Goal: Contribute content

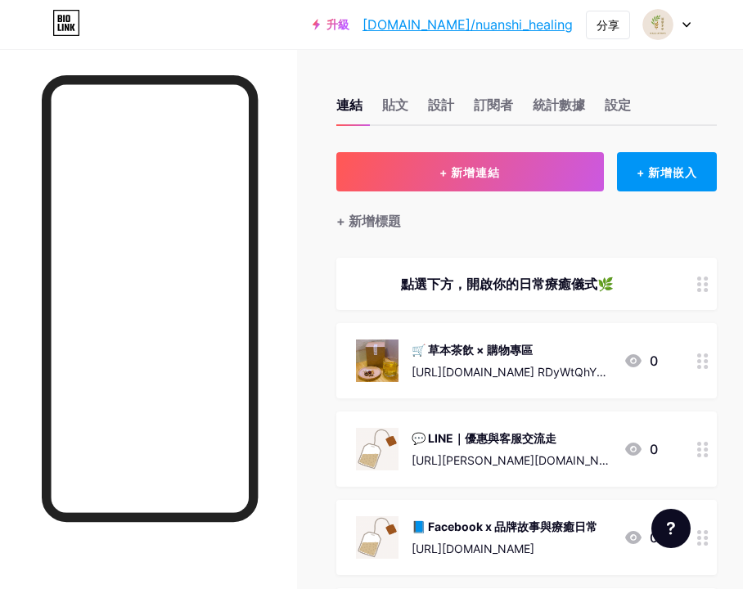
click at [382, 364] on img at bounding box center [377, 361] width 43 height 43
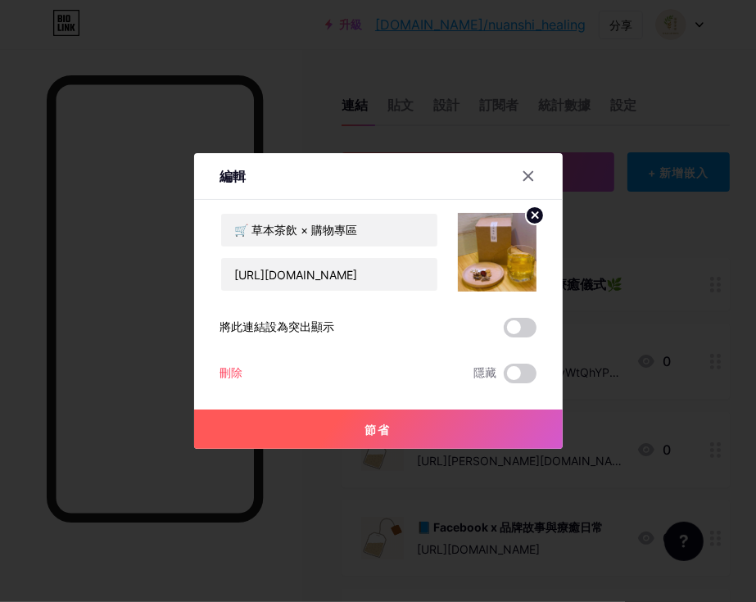
click at [530, 221] on circle at bounding box center [535, 215] width 18 height 18
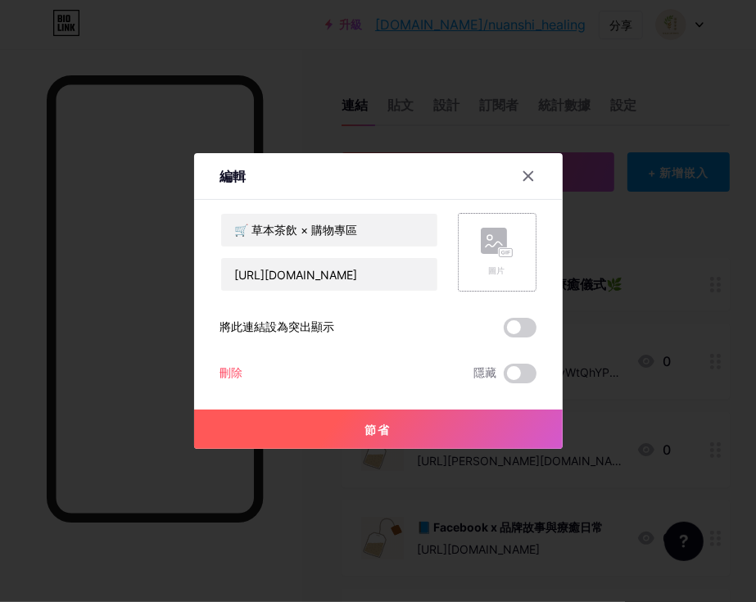
click at [503, 254] on rect at bounding box center [505, 253] width 13 height 8
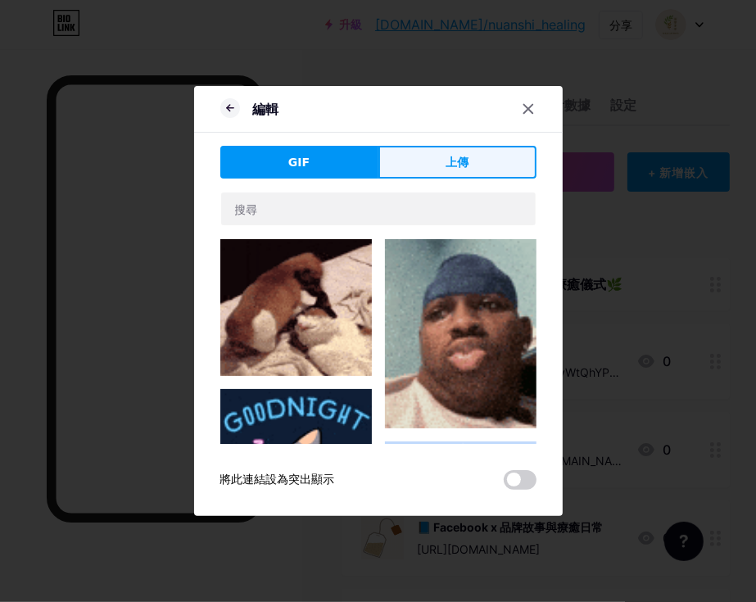
click at [455, 156] on font "上傳" at bounding box center [456, 162] width 23 height 13
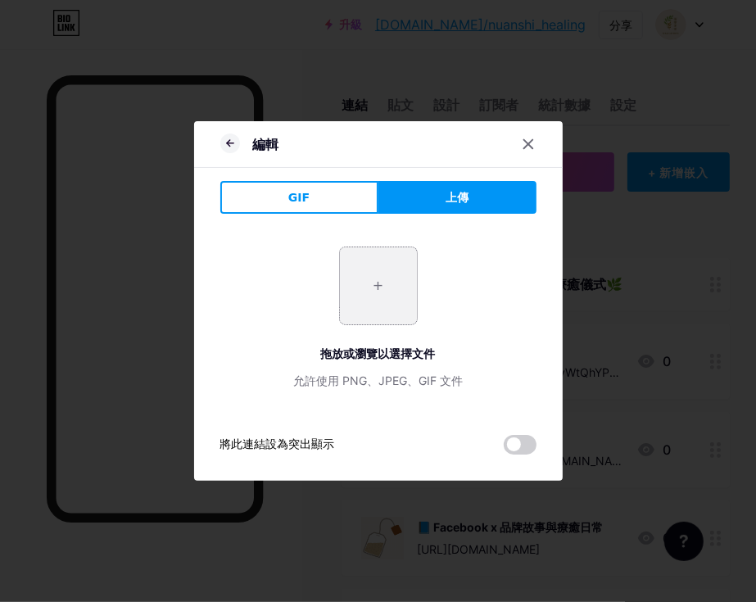
click at [374, 288] on input "file" at bounding box center [378, 285] width 77 height 77
type input "C:\fakepath\輕盈茶 5.jpg"
click at [524, 445] on div "+ 拖放或瀏覽以選擇文件 允許使用 PNG、JPEG、GIF 文件 將此連結設為突出顯示" at bounding box center [378, 341] width 316 height 228
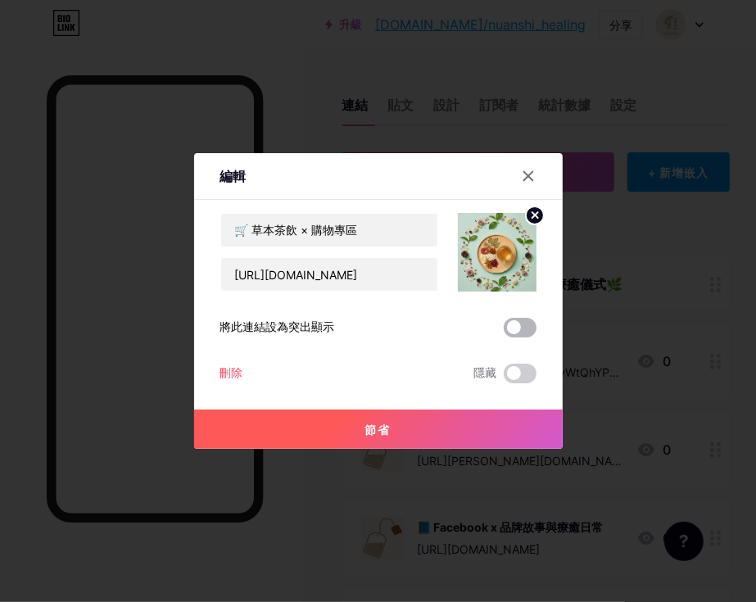
click at [521, 333] on span at bounding box center [519, 328] width 33 height 20
click at [503, 332] on input "checkbox" at bounding box center [503, 332] width 0 height 0
click at [437, 419] on button "節省" at bounding box center [378, 428] width 368 height 39
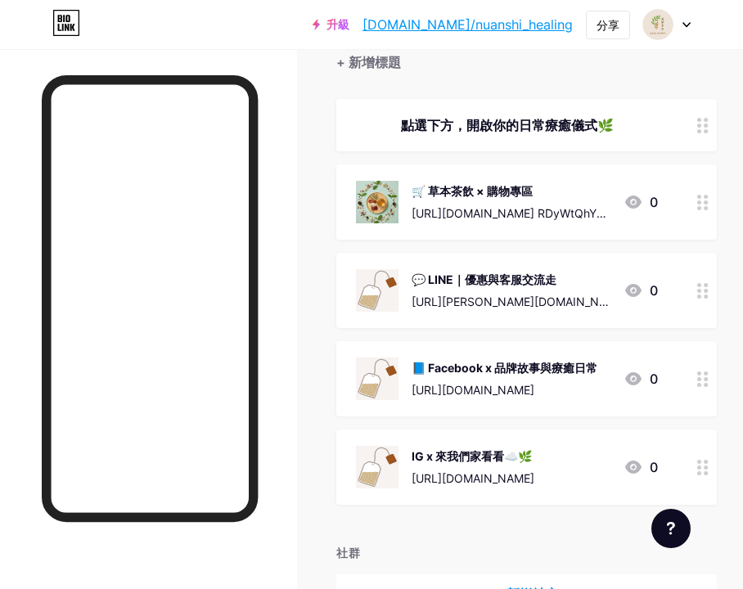
scroll to position [164, 0]
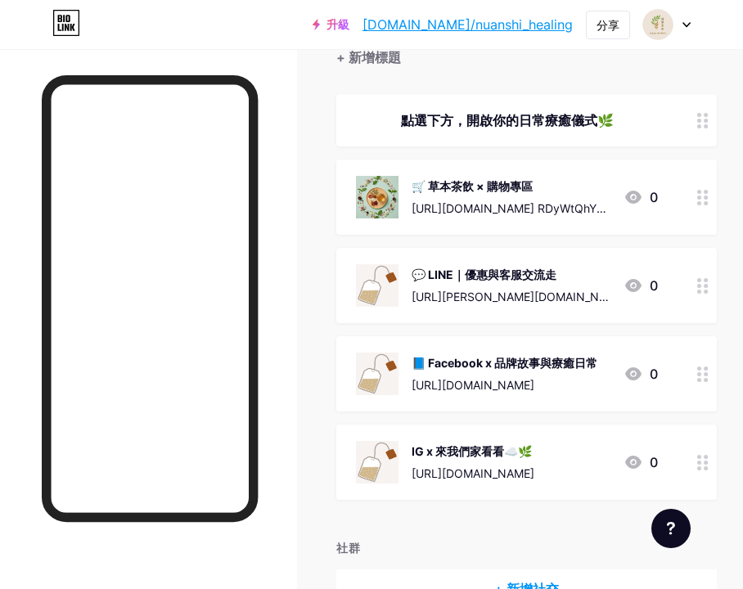
click at [377, 294] on img at bounding box center [377, 285] width 43 height 43
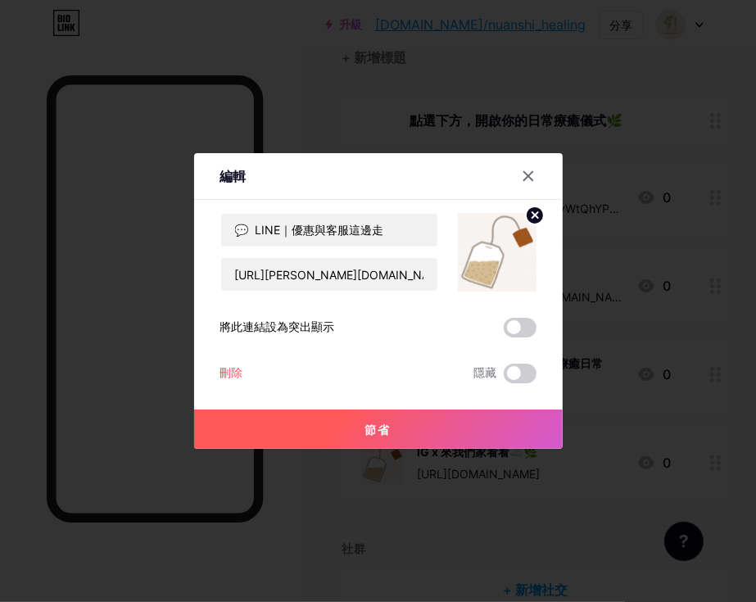
click at [534, 217] on icon at bounding box center [534, 215] width 6 height 6
click at [501, 244] on icon at bounding box center [496, 243] width 33 height 30
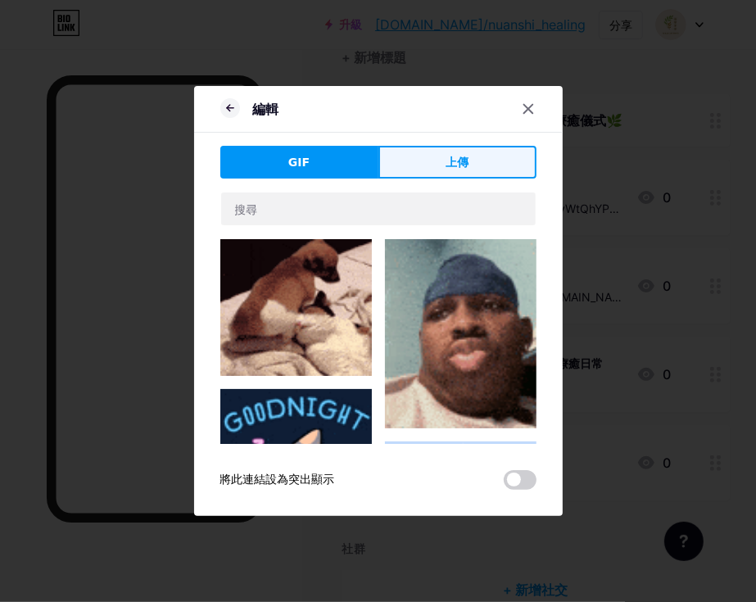
click at [484, 175] on button "上傳" at bounding box center [457, 162] width 158 height 33
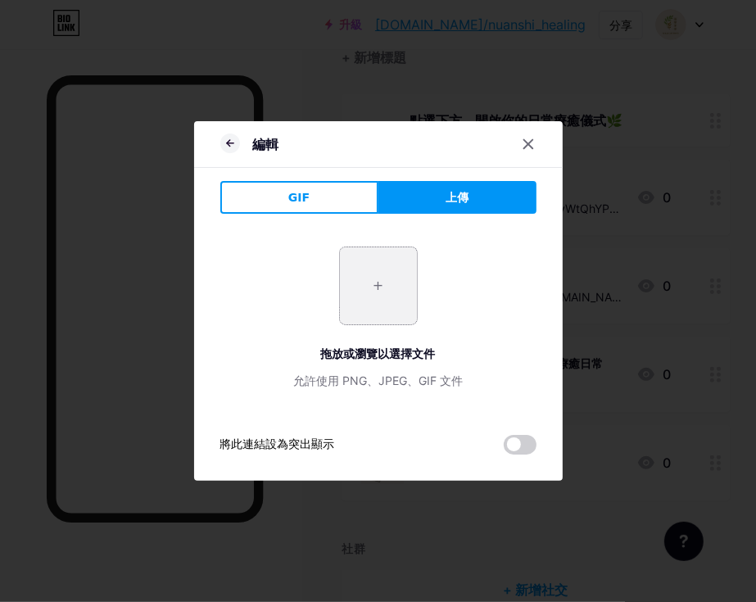
click at [400, 282] on input "file" at bounding box center [378, 285] width 77 height 77
click at [532, 140] on icon at bounding box center [527, 144] width 9 height 9
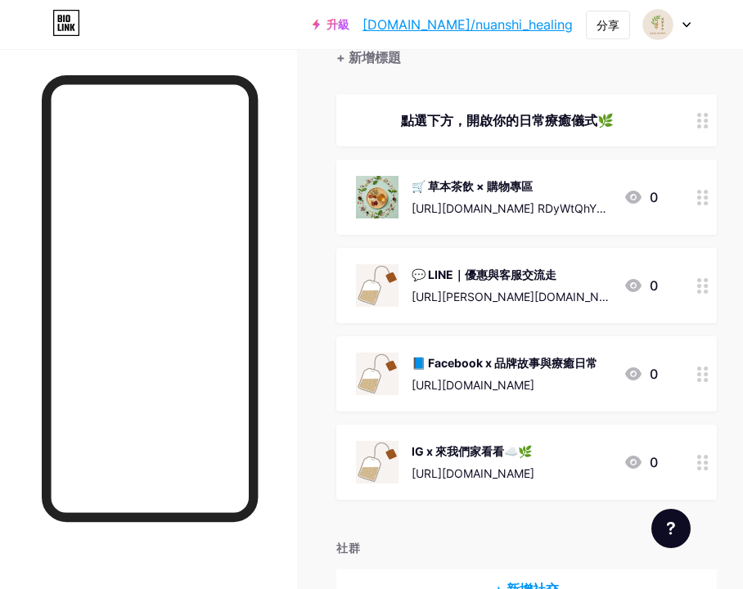
click at [658, 198] on font "0" at bounding box center [654, 197] width 8 height 16
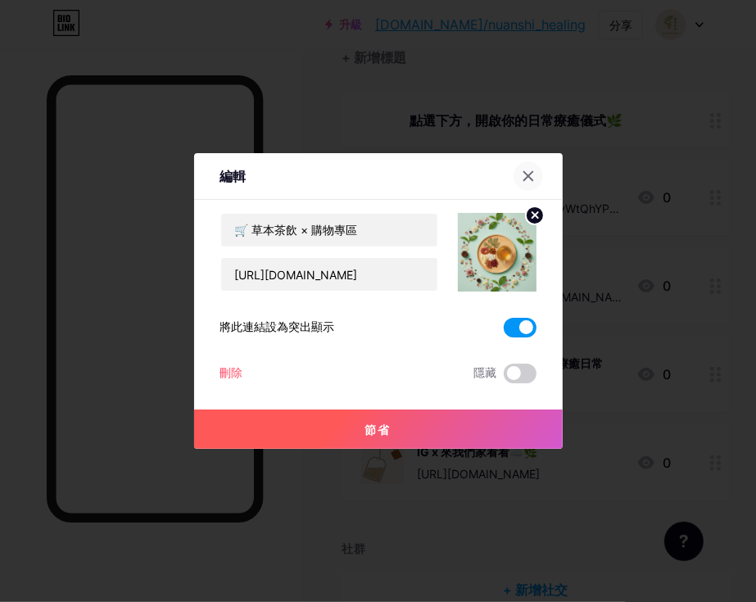
click at [540, 180] on div at bounding box center [527, 175] width 29 height 29
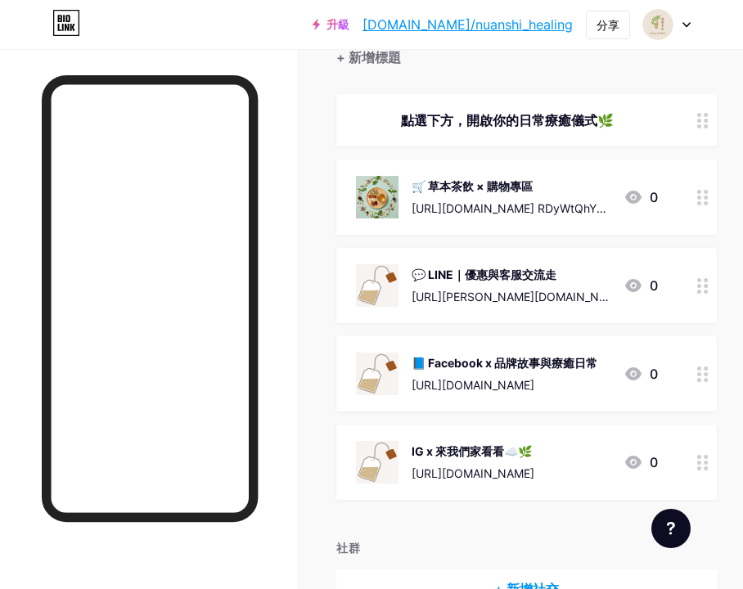
click at [521, 189] on font "🛒 草本茶飲 × 購物專區" at bounding box center [472, 186] width 121 height 14
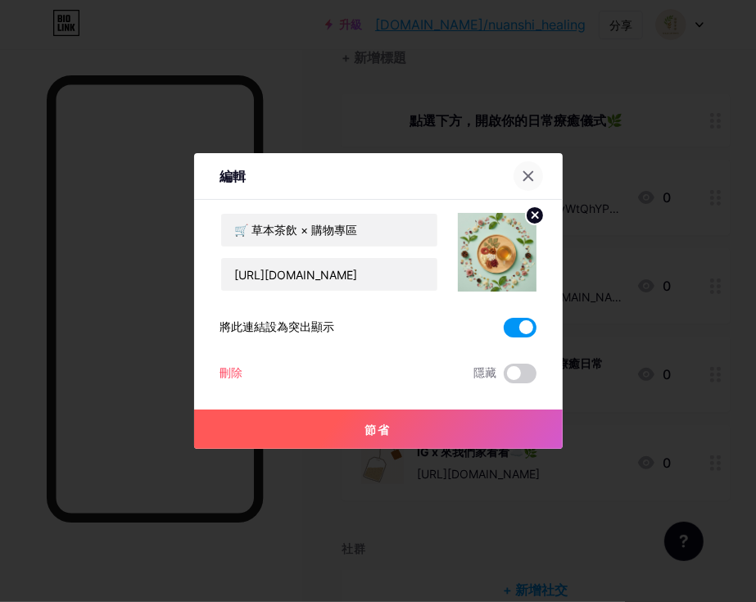
click at [526, 174] on icon at bounding box center [527, 176] width 9 height 9
